Goal: Information Seeking & Learning: Learn about a topic

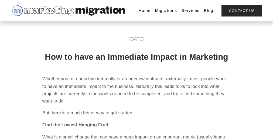
click at [137, 62] on h1 "How to have an Immediate Impact in Marketing" at bounding box center [136, 57] width 189 height 10
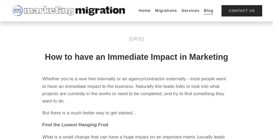
click at [137, 62] on h1 "How to have an Immediate Impact in Marketing" at bounding box center [136, 57] width 189 height 10
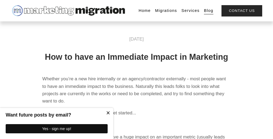
click at [137, 62] on h1 "How to have an Immediate Impact in Marketing" at bounding box center [136, 57] width 189 height 10
